Goal: Task Accomplishment & Management: Complete application form

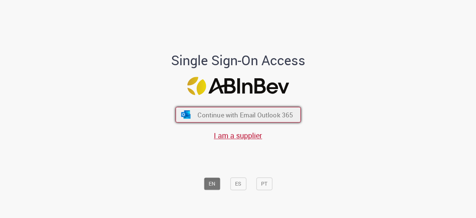
click at [225, 108] on button "Continue with Email Outlook 365" at bounding box center [238, 115] width 125 height 16
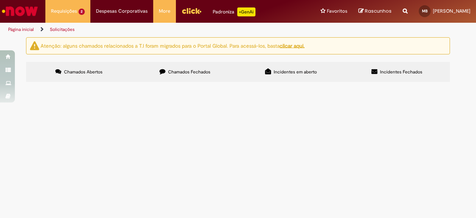
click at [0, 0] on td "Bom dia! Gostaria de solicitar acesso ao estacionamento do carrefour." at bounding box center [0, 0] width 0 height 0
click at [0, 0] on td "Fretado e Estacionamento BEES/Global" at bounding box center [0, 0] width 0 height 0
click at [0, 0] on span "Fretado e Estacionamento BEES/Global" at bounding box center [0, 0] width 0 height 0
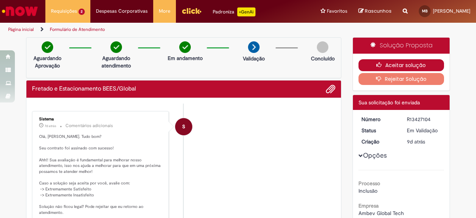
click at [392, 65] on button "Aceitar solução" at bounding box center [402, 65] width 86 height 12
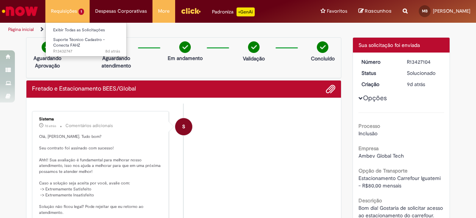
click at [64, 8] on li "Requisições 1 Exibir Todas as Solicitações Suporte Técnico Cadastro - Conecta F…" at bounding box center [67, 11] width 44 height 22
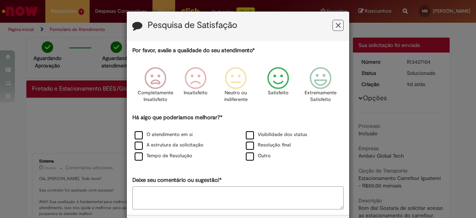
click at [278, 80] on icon "Feedback" at bounding box center [279, 78] width 28 height 22
click at [135, 156] on label "Tempo de Resolução" at bounding box center [164, 155] width 58 height 7
click at [139, 130] on div "O atendimento em si" at bounding box center [183, 134] width 110 height 9
click at [137, 134] on label "O atendimento em si" at bounding box center [164, 134] width 58 height 7
click at [138, 156] on label "Tempo de Resolução" at bounding box center [164, 155] width 58 height 7
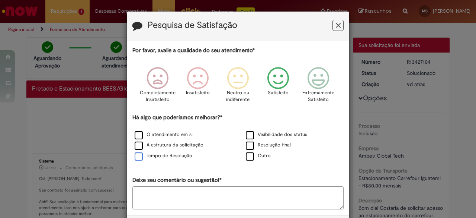
click at [135, 157] on label "Tempo de Resolução" at bounding box center [164, 155] width 58 height 7
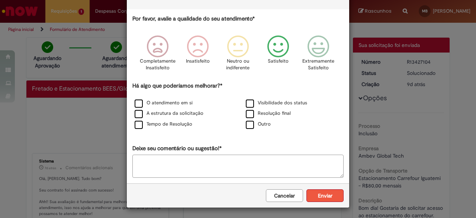
click at [317, 191] on button "Enviar" at bounding box center [325, 195] width 37 height 13
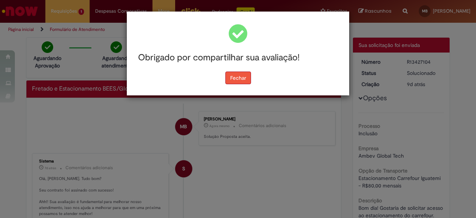
click at [235, 76] on button "Fechar" at bounding box center [239, 77] width 26 height 13
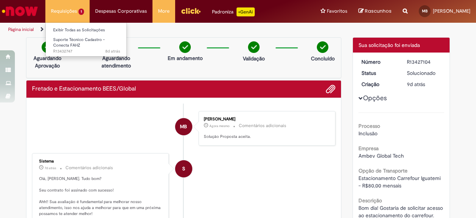
click at [69, 11] on li "Requisições 1 Exibir Todas as Solicitações Suporte Técnico Cadastro - Conecta F…" at bounding box center [67, 11] width 44 height 22
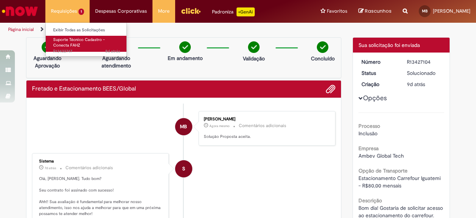
click at [64, 38] on span "Suporte Técnico Cadastro - Conecta FAHZ" at bounding box center [79, 43] width 52 height 12
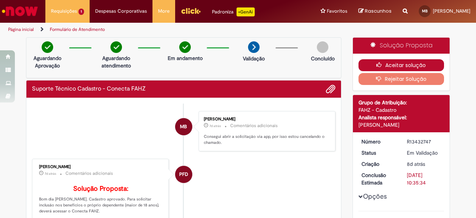
click at [406, 64] on button "Aceitar solução" at bounding box center [402, 65] width 86 height 12
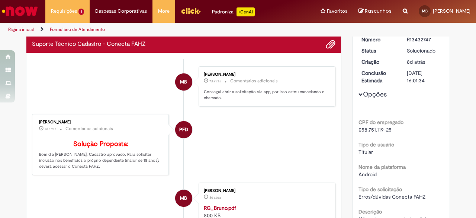
scroll to position [112, 0]
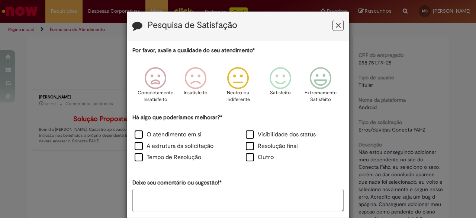
click at [235, 82] on icon "Feedback" at bounding box center [238, 78] width 28 height 22
click at [138, 134] on label "O atendimento em si" at bounding box center [168, 134] width 67 height 9
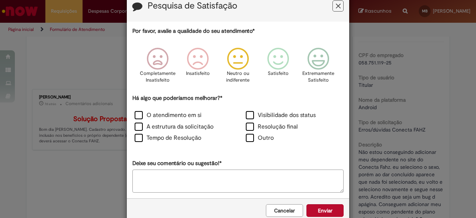
scroll to position [34, 0]
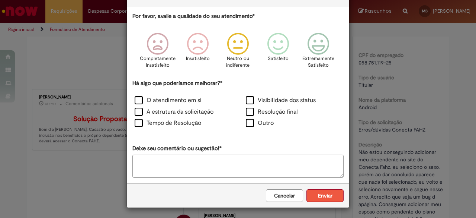
click at [335, 193] on button "Enviar" at bounding box center [325, 195] width 37 height 13
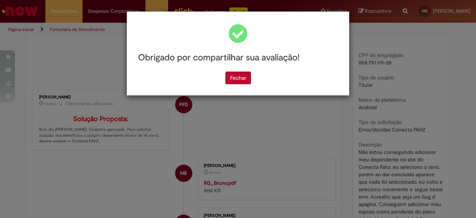
scroll to position [0, 0]
click at [229, 83] on button "Fechar" at bounding box center [239, 77] width 26 height 13
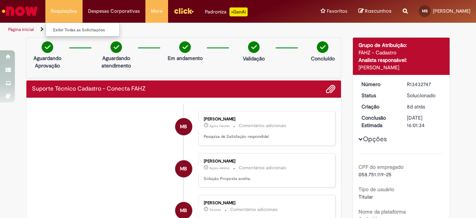
click at [68, 11] on li "Requisições Exibir Todas as Solicitações" at bounding box center [63, 11] width 37 height 22
click at [65, 27] on link "Exibir Todas as Solicitações" at bounding box center [87, 30] width 82 height 8
